Goal: Task Accomplishment & Management: Manage account settings

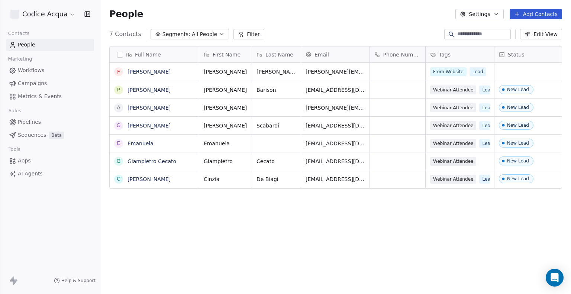
scroll to position [253, 464]
click at [165, 71] on link "[PERSON_NAME]" at bounding box center [148, 72] width 43 height 6
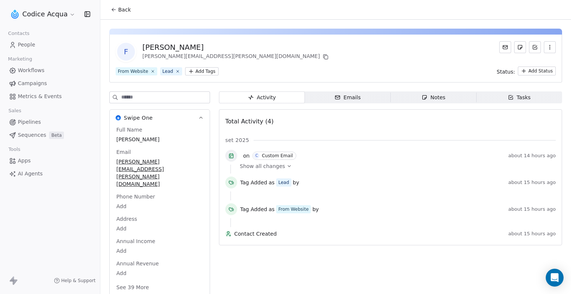
click at [345, 97] on div "Emails" at bounding box center [347, 98] width 26 height 8
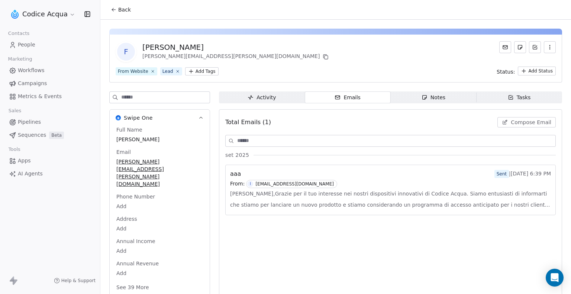
click at [69, 14] on html "Codice Acqua Contacts People Marketing Workflows Campaigns Metrics & Events Sal…" at bounding box center [285, 147] width 571 height 294
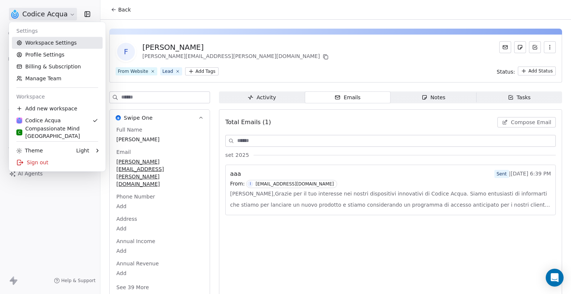
click at [57, 39] on link "Workspace Settings" at bounding box center [57, 43] width 91 height 12
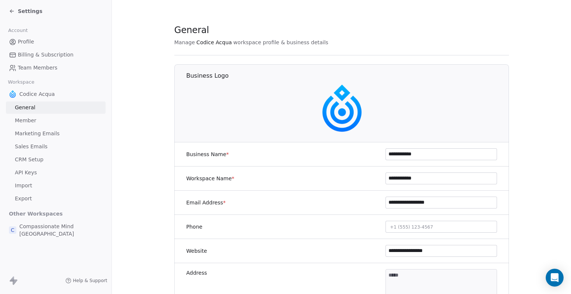
click at [51, 123] on link "Member" at bounding box center [56, 120] width 100 height 12
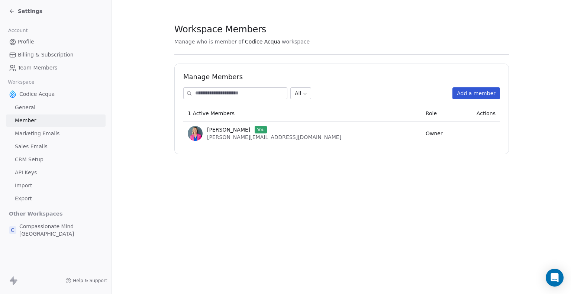
click at [47, 134] on span "Marketing Emails" at bounding box center [37, 134] width 45 height 8
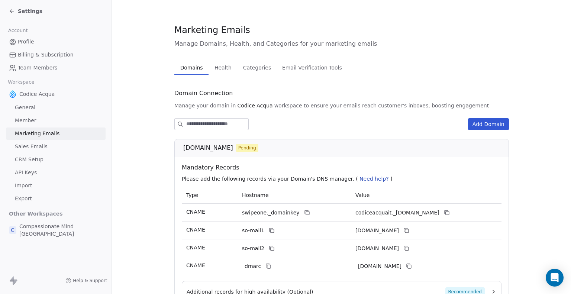
scroll to position [70, 0]
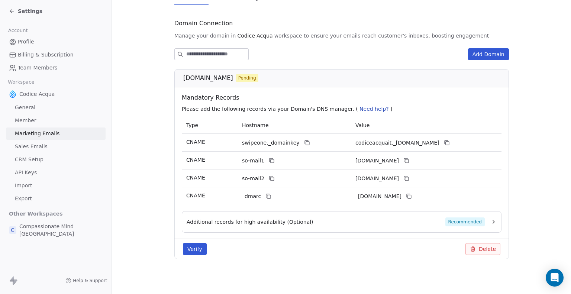
click at [184, 248] on button "Verify" at bounding box center [195, 249] width 24 height 12
